Goal: Navigation & Orientation: Find specific page/section

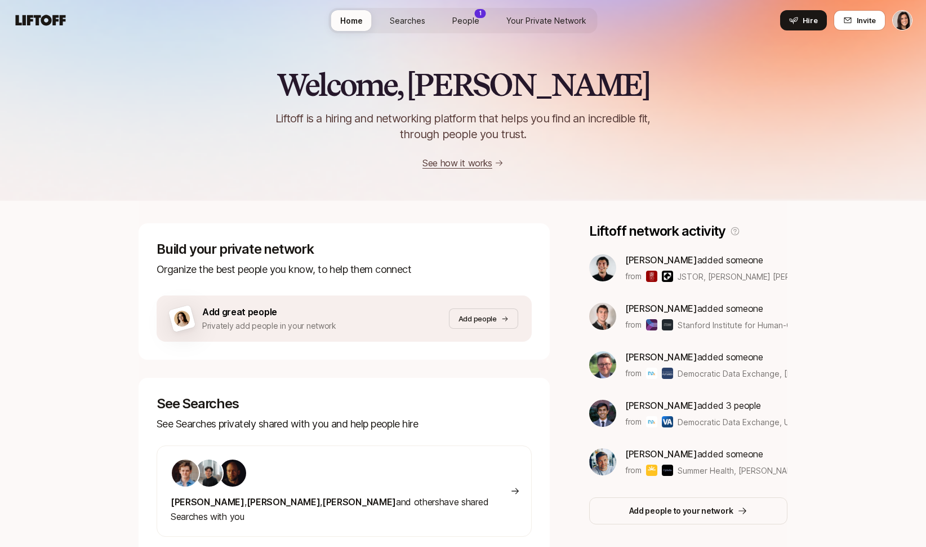
click at [509, 20] on span "Your Private Network" at bounding box center [547, 21] width 80 height 12
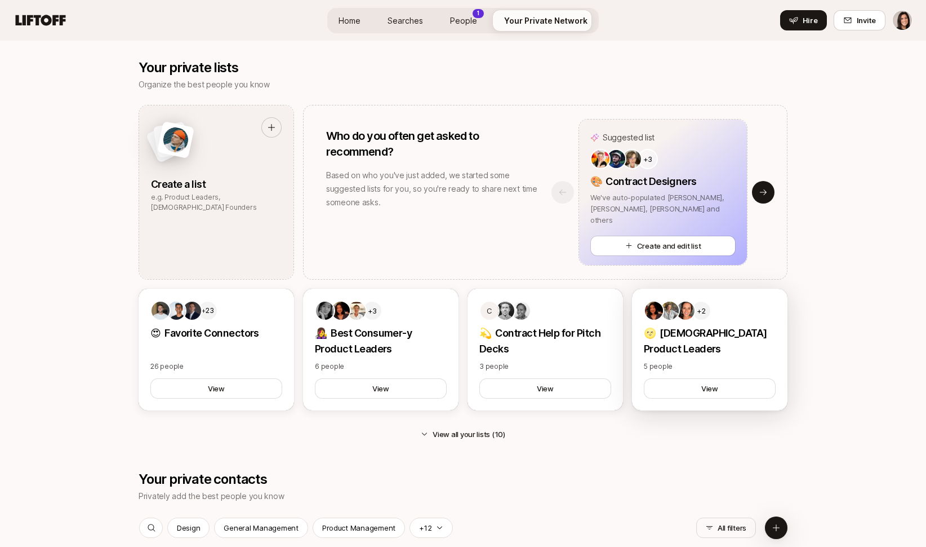
scroll to position [1018, 0]
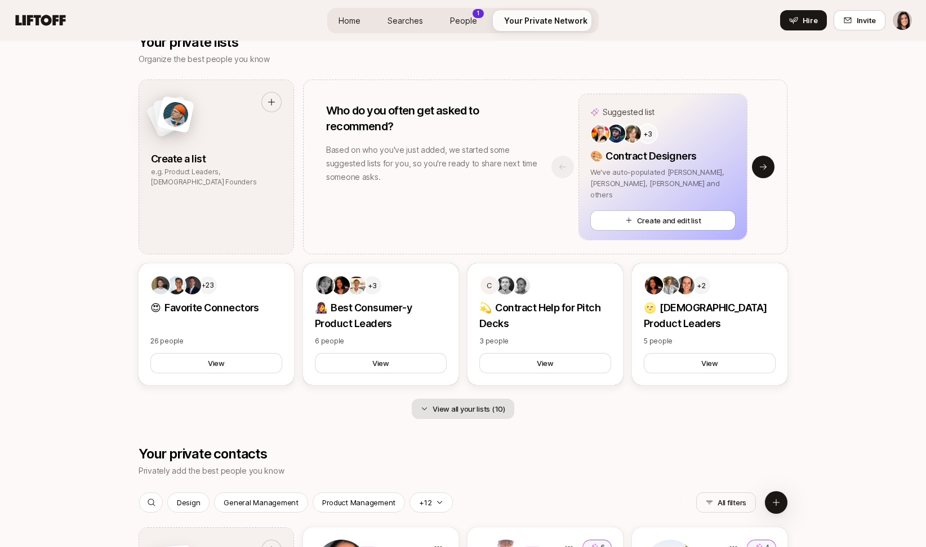
click at [438, 416] on button "View all your lists (10)" at bounding box center [463, 408] width 103 height 20
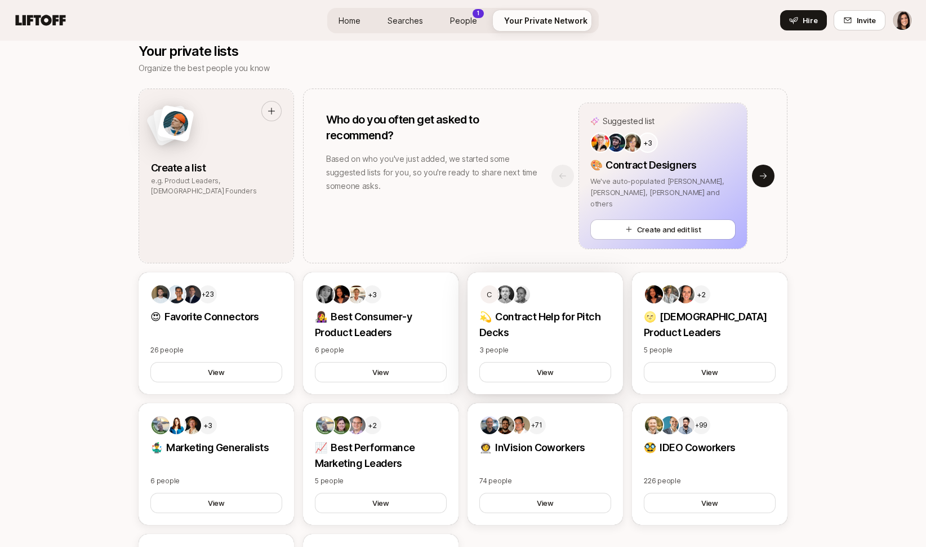
scroll to position [1023, 0]
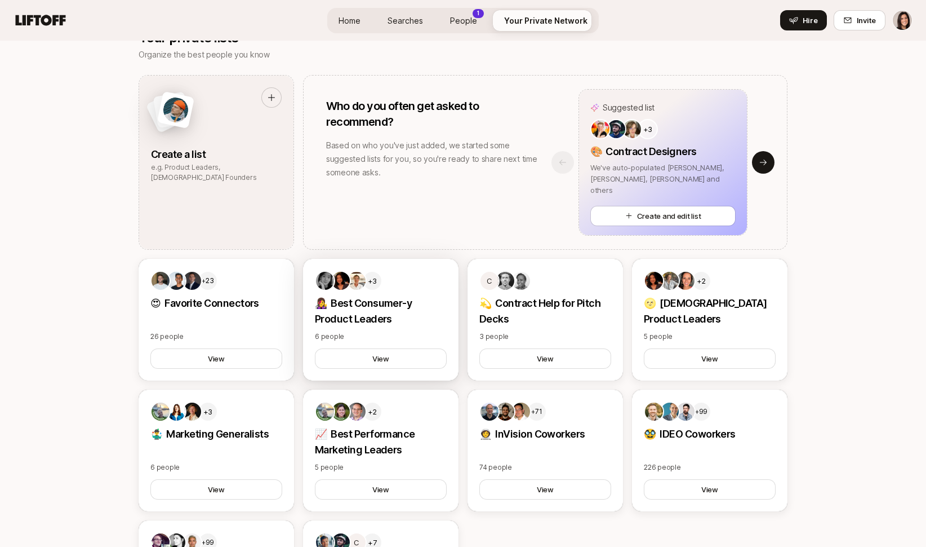
click at [406, 323] on p "👩‍🎤 Best Consumer-y Product Leaders" at bounding box center [381, 311] width 132 height 32
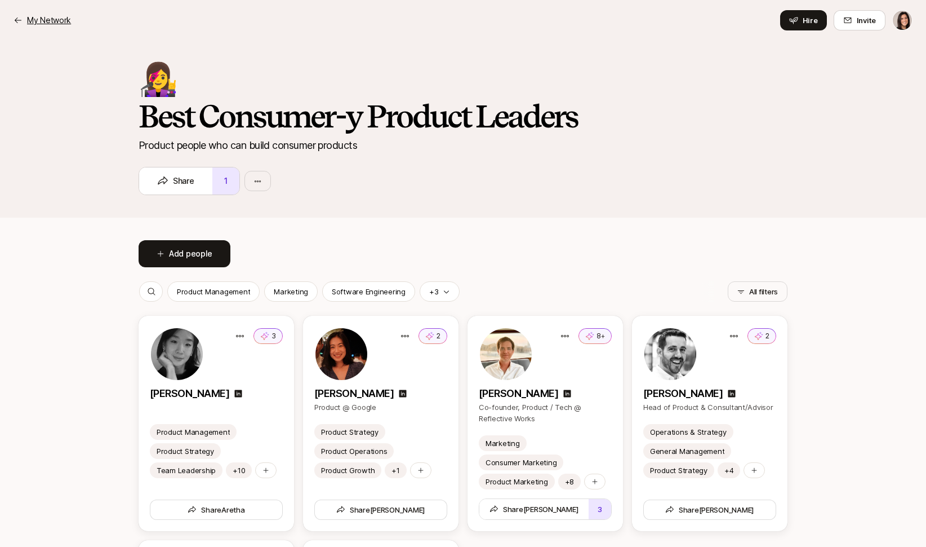
click at [65, 18] on p "My Network" at bounding box center [49, 21] width 44 height 14
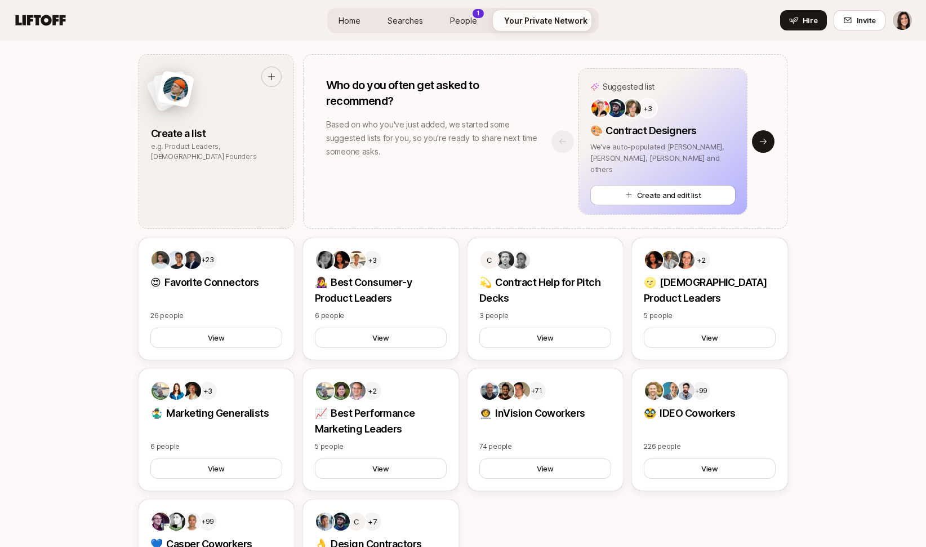
scroll to position [1040, 0]
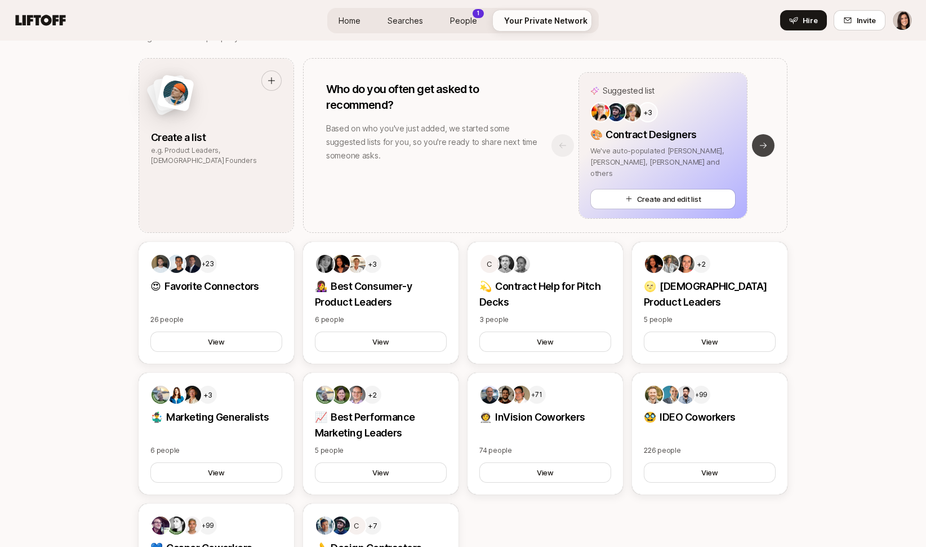
click at [766, 149] on icon at bounding box center [763, 145] width 9 height 9
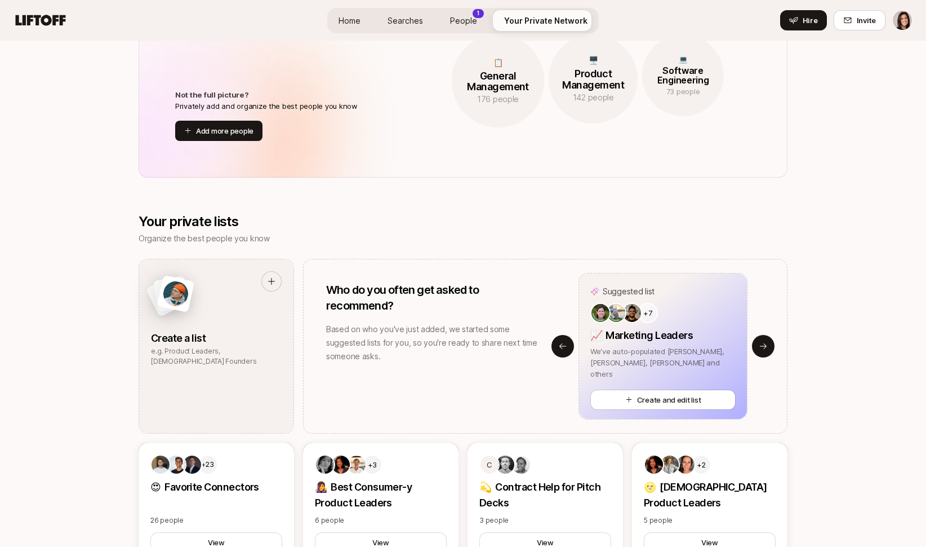
scroll to position [982, 0]
